Goal: Navigation & Orientation: Find specific page/section

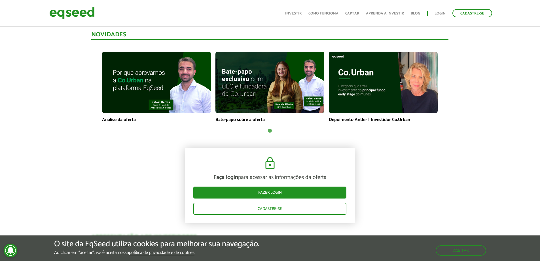
scroll to position [113, 0]
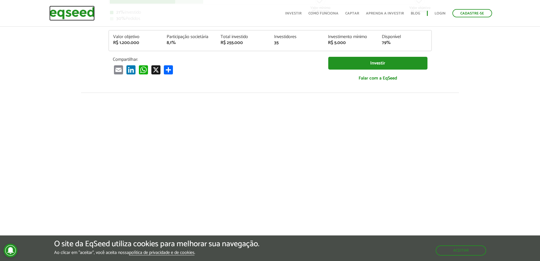
click at [77, 8] on img at bounding box center [71, 13] width 45 height 15
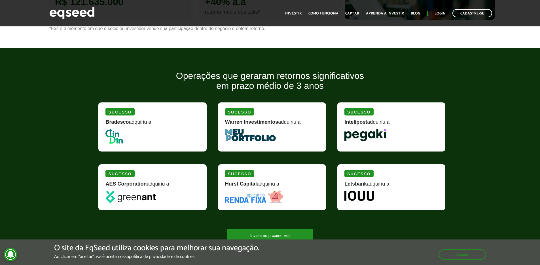
scroll to position [660, 0]
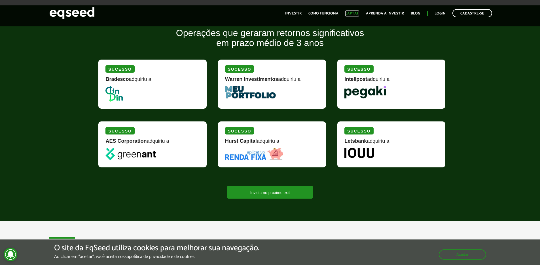
click at [356, 14] on link "Captar" at bounding box center [352, 14] width 14 height 4
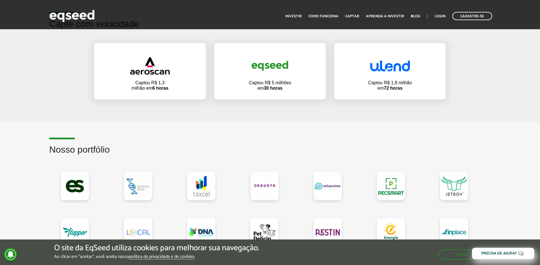
scroll to position [482, 0]
